Goal: Navigation & Orientation: Find specific page/section

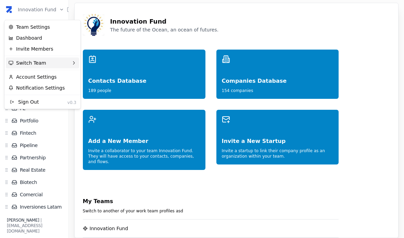
click at [62, 63] on div "Switch Team" at bounding box center [42, 63] width 73 height 11
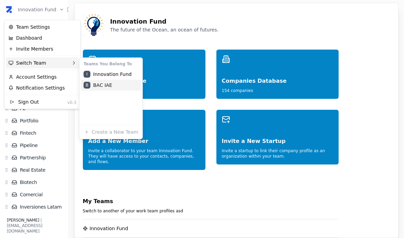
click at [112, 87] on div "B BAC IAE" at bounding box center [111, 85] width 60 height 11
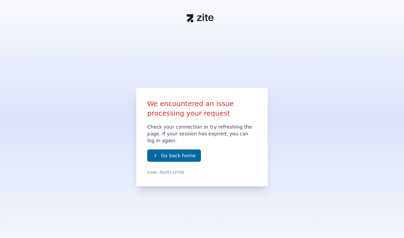
click at [175, 162] on link "Go back home" at bounding box center [174, 156] width 54 height 12
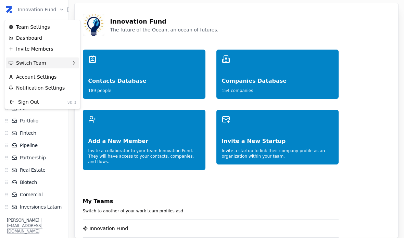
click at [58, 64] on div "Switch Team" at bounding box center [42, 63] width 73 height 11
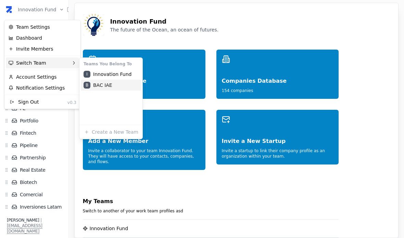
click at [114, 87] on div "B BAC IAE" at bounding box center [111, 85] width 60 height 11
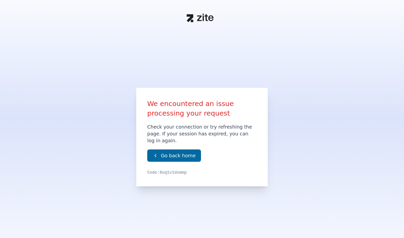
click at [181, 162] on link "Go back home" at bounding box center [174, 156] width 54 height 12
